Goal: Task Accomplishment & Management: Use online tool/utility

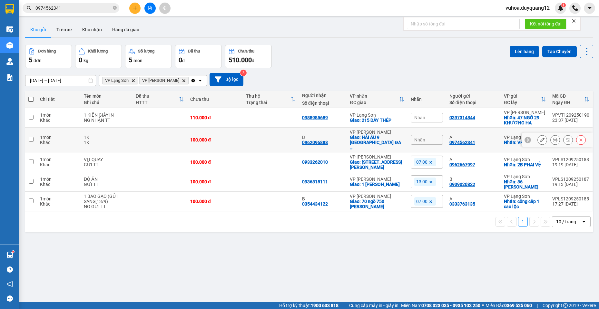
click at [32, 140] on input "checkbox" at bounding box center [31, 139] width 5 height 5
checkbox input "true"
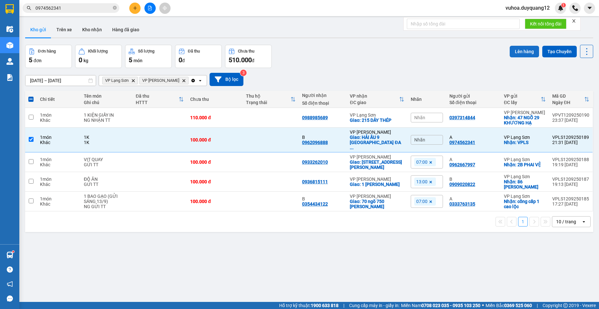
click at [520, 52] on button "Lên hàng" at bounding box center [524, 52] width 29 height 12
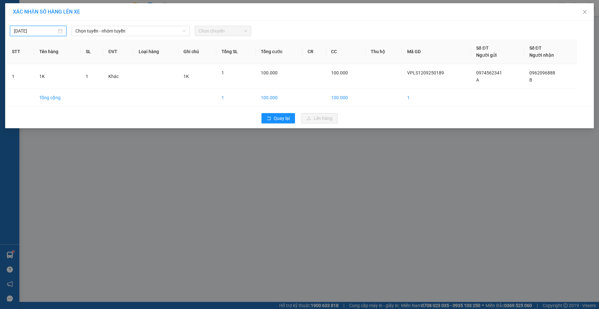
click at [32, 33] on input "12/09/2025" at bounding box center [35, 30] width 43 height 7
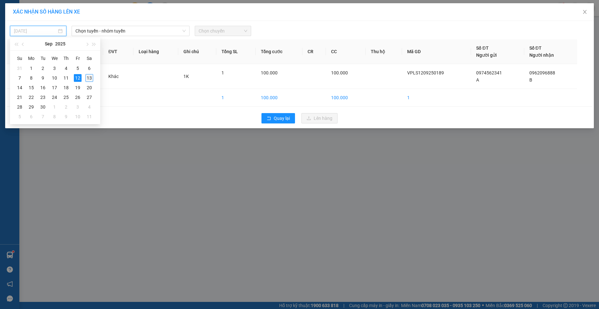
click at [90, 76] on div "13" at bounding box center [89, 78] width 8 height 8
type input "[DATE]"
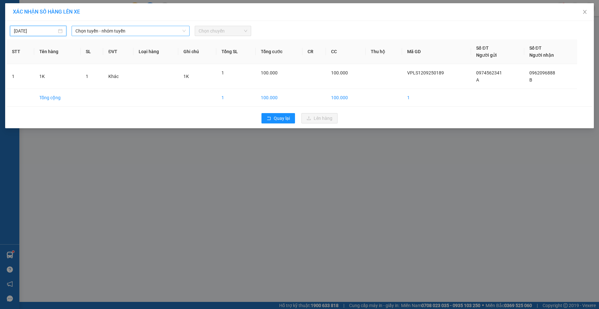
click at [108, 31] on span "Chọn tuyến - nhóm tuyến" at bounding box center [130, 31] width 110 height 10
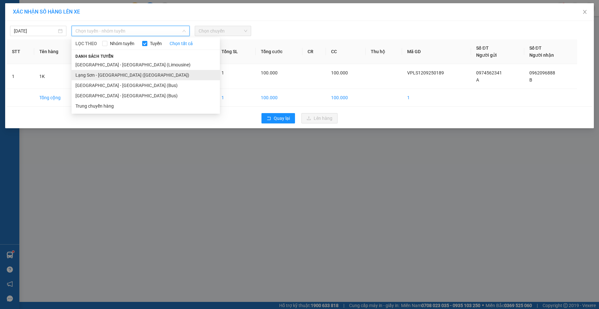
drag, startPoint x: 97, startPoint y: 78, endPoint x: 124, endPoint y: 63, distance: 30.5
click at [97, 78] on li "Lạng Sơn - Hà Nội (Limousine)" at bounding box center [146, 75] width 148 height 10
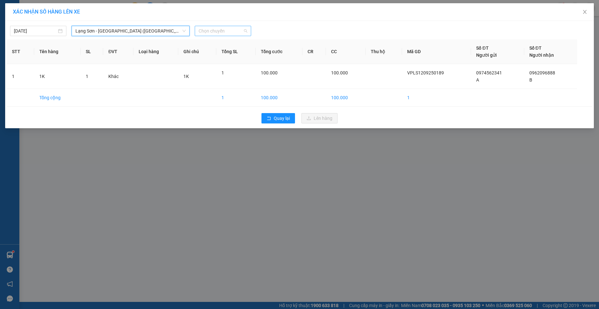
click at [223, 29] on span "Chọn chuyến" at bounding box center [223, 31] width 49 height 10
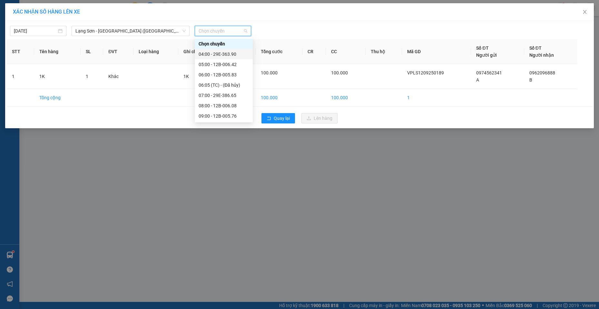
click at [235, 52] on div "04:00 - 29E-363.90" at bounding box center [224, 54] width 50 height 7
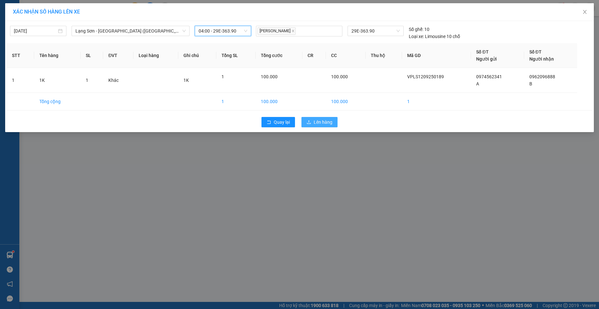
drag, startPoint x: 332, startPoint y: 121, endPoint x: 320, endPoint y: 128, distance: 13.7
click at [331, 121] on span "Lên hàng" at bounding box center [323, 122] width 19 height 7
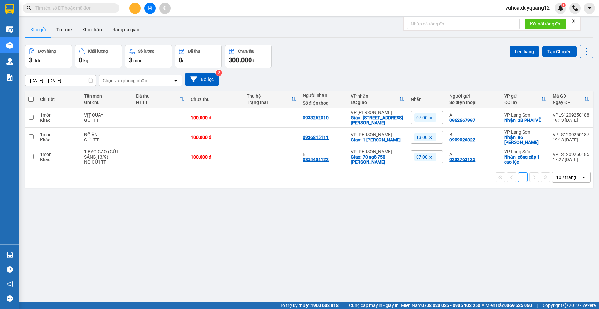
click at [417, 236] on div "ver 1.8.143 Kho gửi Trên xe Kho nhận Hàng đã giao Đơn hàng 3 đơn Khối lượng 0 k…" at bounding box center [309, 173] width 573 height 309
click at [214, 79] on button "Bộ lọc" at bounding box center [202, 79] width 34 height 13
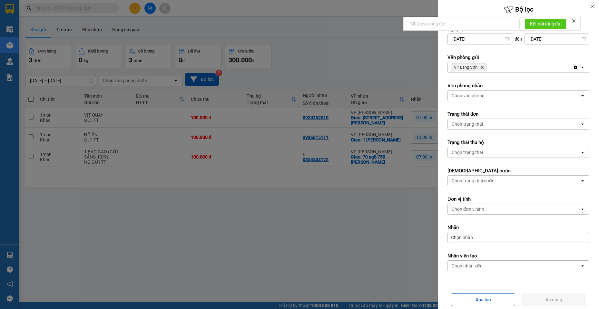
click at [524, 70] on div "VP Lạng Sơn Delete" at bounding box center [510, 67] width 125 height 10
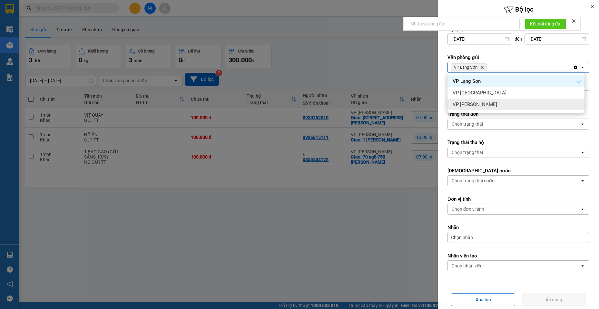
click at [466, 105] on span "VP [PERSON_NAME]" at bounding box center [475, 104] width 44 height 6
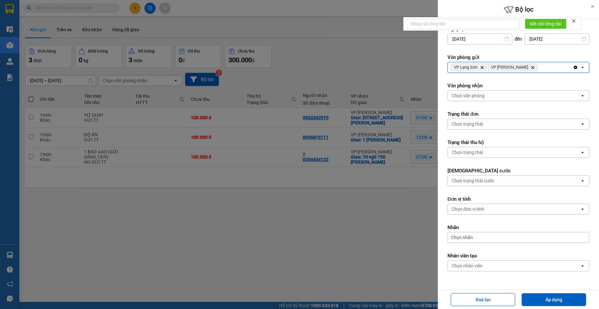
click at [474, 100] on div "Chọn văn phòng" at bounding box center [514, 96] width 132 height 10
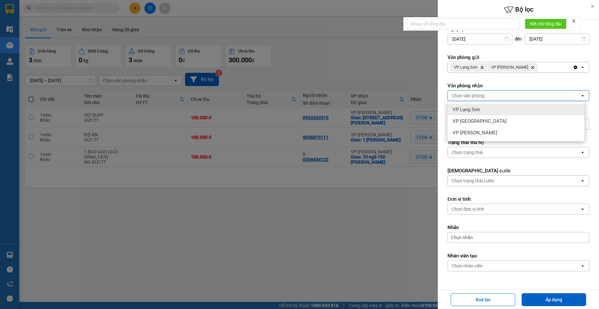
click at [468, 110] on span "VP Lạng Sơn" at bounding box center [466, 109] width 27 height 6
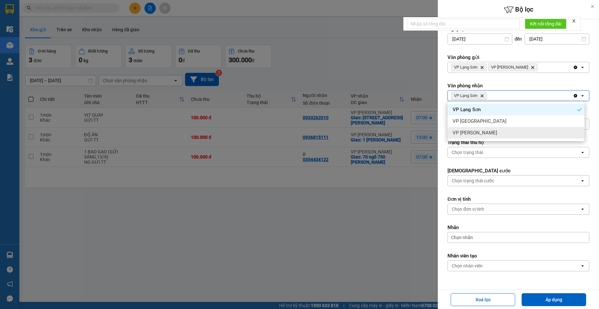
click at [475, 131] on span "VP [PERSON_NAME]" at bounding box center [475, 133] width 44 height 6
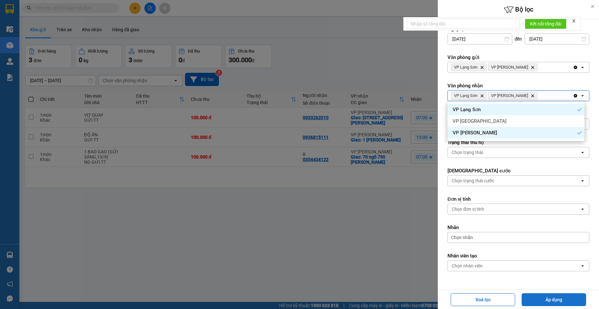
click at [565, 298] on button "Áp dụng" at bounding box center [554, 299] width 64 height 13
